Goal: Task Accomplishment & Management: Use online tool/utility

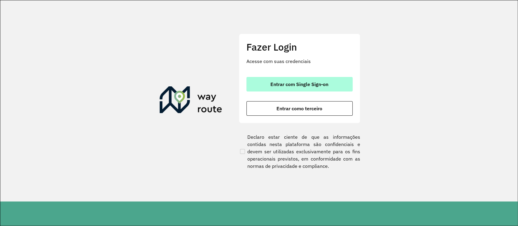
click at [278, 88] on button "Entrar com Single Sign-on" at bounding box center [299, 84] width 106 height 15
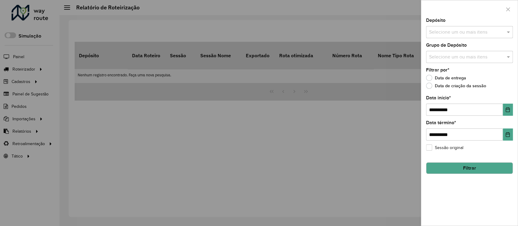
click at [22, 66] on div at bounding box center [259, 113] width 518 height 226
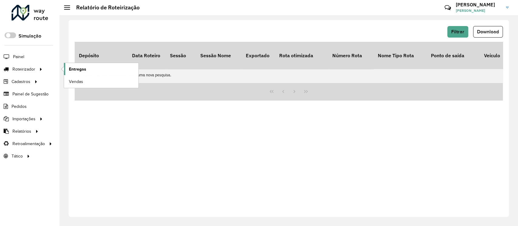
click at [75, 68] on span "Entregas" at bounding box center [77, 69] width 17 height 6
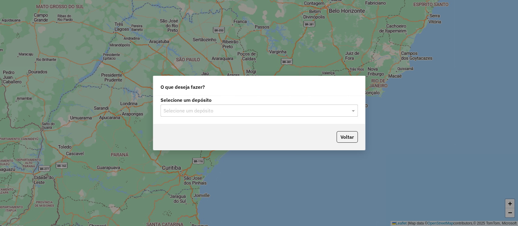
click at [221, 115] on div "Selecione um depósito" at bounding box center [258, 111] width 197 height 12
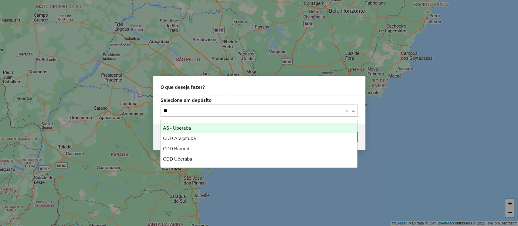
type input "***"
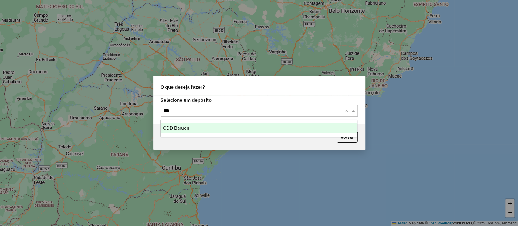
click at [187, 124] on div "CDD Barueri" at bounding box center [258, 128] width 197 height 10
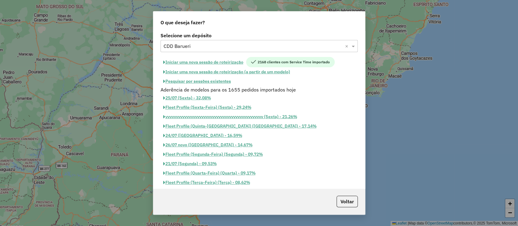
click at [202, 61] on button "Iniciar uma nova sessão de roteirização" at bounding box center [203, 62] width 86 height 10
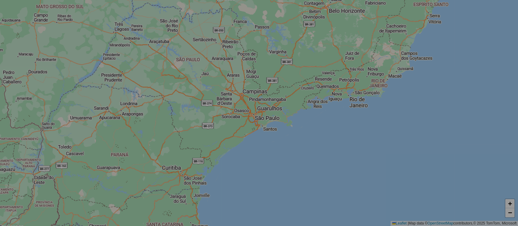
select select "*"
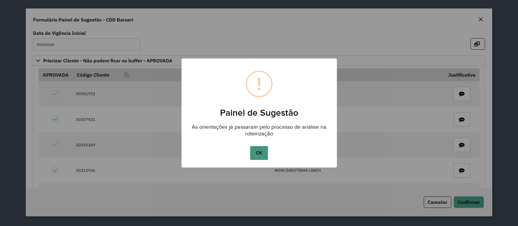
click at [261, 156] on button "OK" at bounding box center [259, 153] width 18 height 14
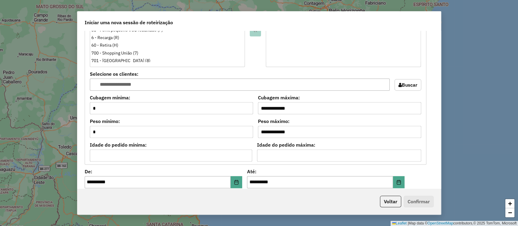
scroll to position [660, 0]
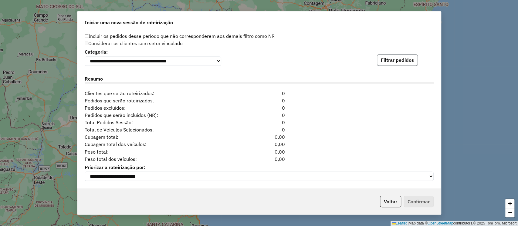
click at [407, 59] on button "Filtrar pedidos" at bounding box center [397, 60] width 41 height 12
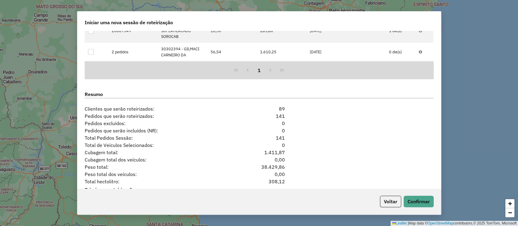
scroll to position [793, 0]
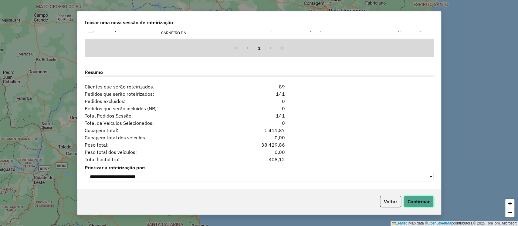
click at [420, 200] on button "Confirmar" at bounding box center [418, 202] width 30 height 12
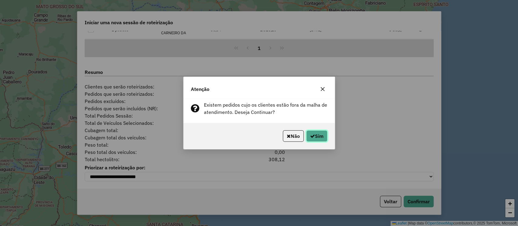
click at [317, 135] on button "Sim" at bounding box center [316, 136] width 21 height 12
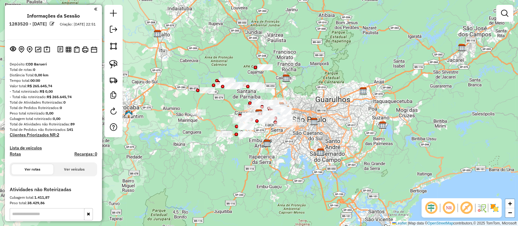
click at [468, 211] on em at bounding box center [466, 208] width 15 height 15
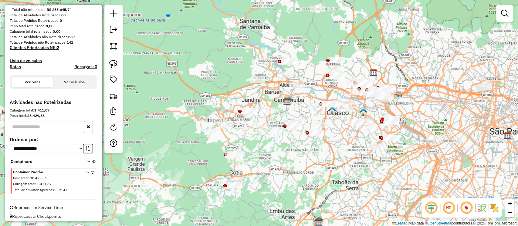
scroll to position [90, 0]
